Goal: Transaction & Acquisition: Purchase product/service

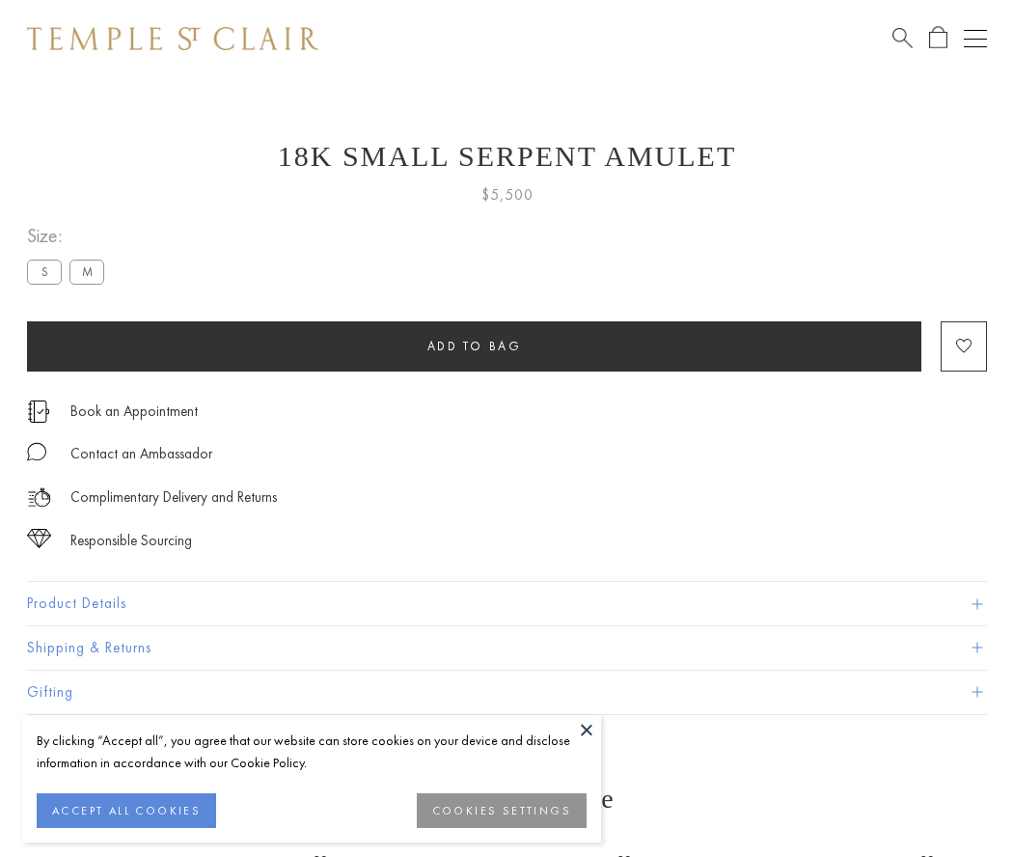
scroll to position [54, 0]
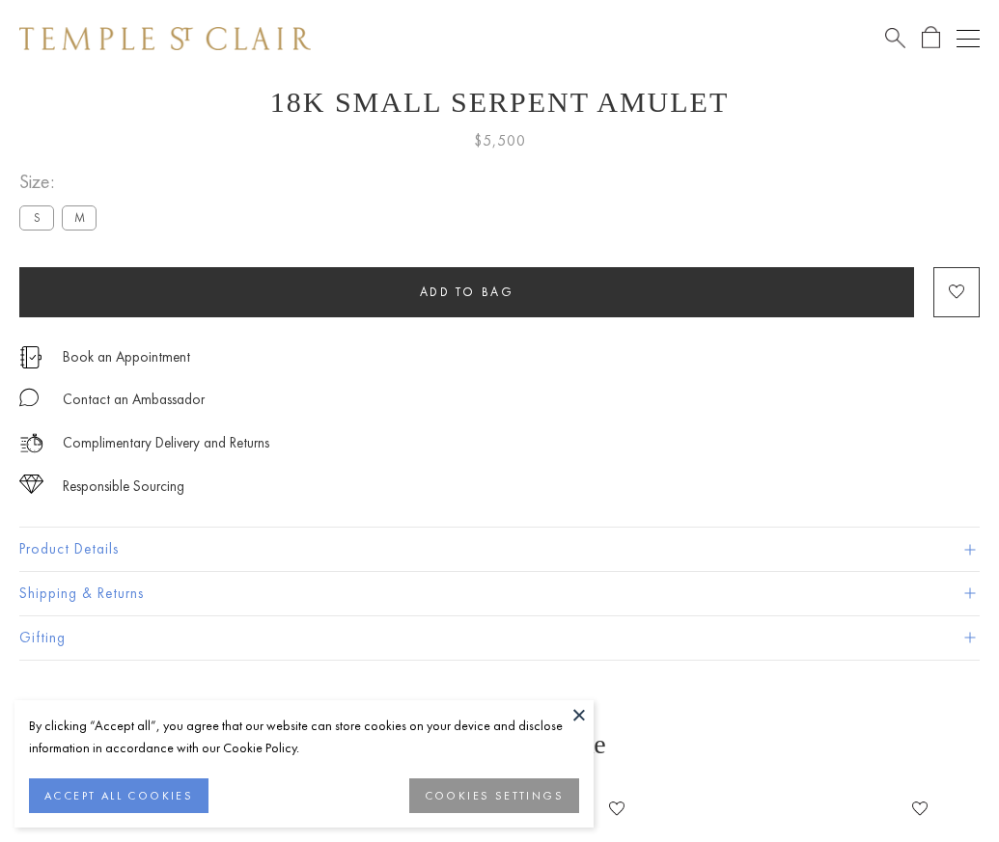
click at [466, 291] on span "Add to bag" at bounding box center [467, 292] width 95 height 16
